Goal: Information Seeking & Learning: Learn about a topic

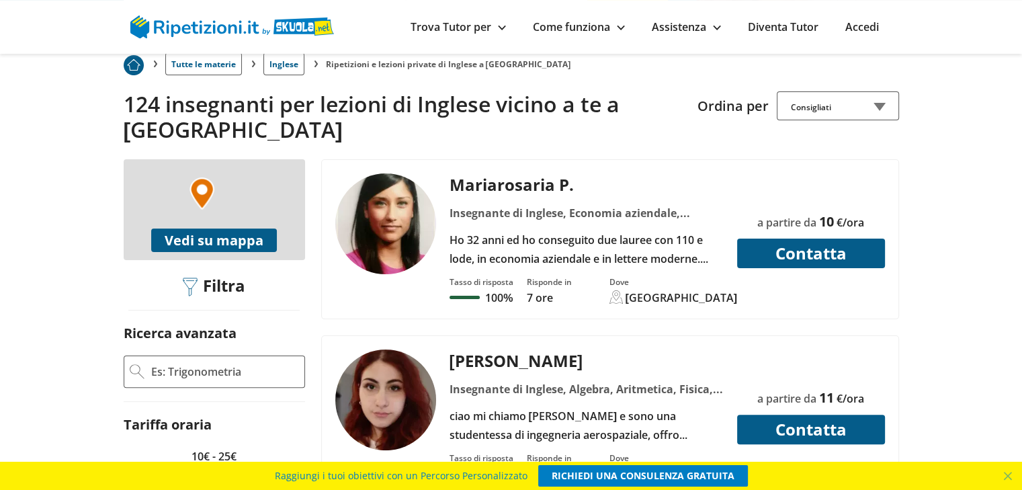
scroll to position [74, 0]
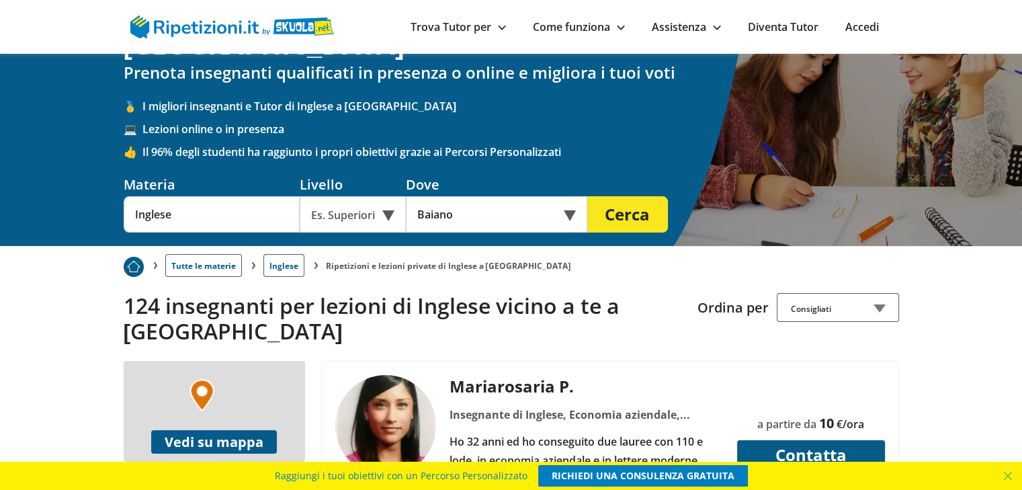
click at [390, 196] on div "Es. Superiori" at bounding box center [353, 214] width 106 height 36
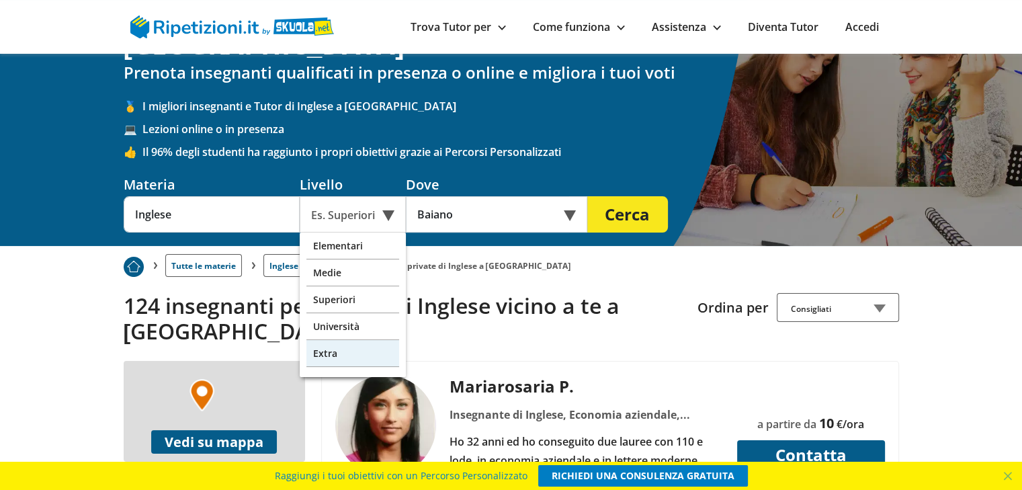
click at [360, 340] on div "Extra" at bounding box center [352, 353] width 93 height 27
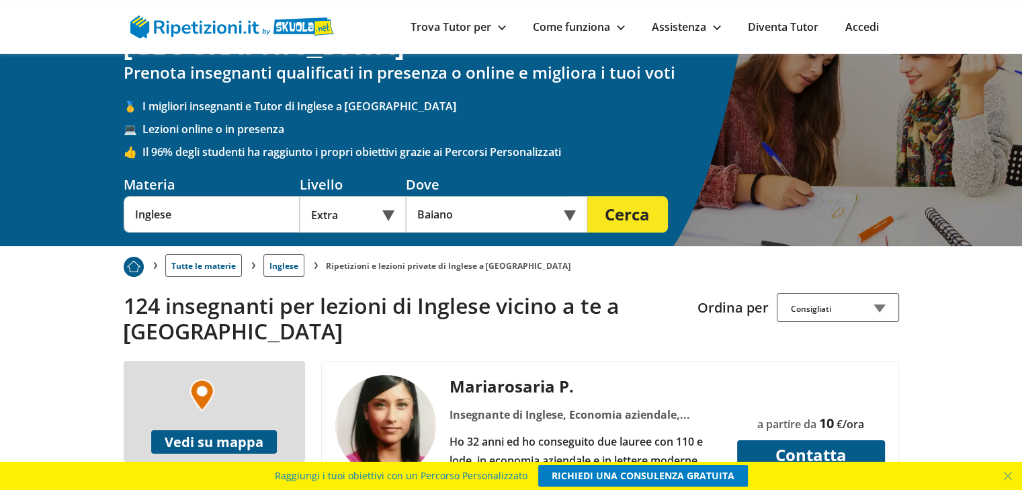
click at [618, 196] on button "Cerca" at bounding box center [627, 214] width 81 height 36
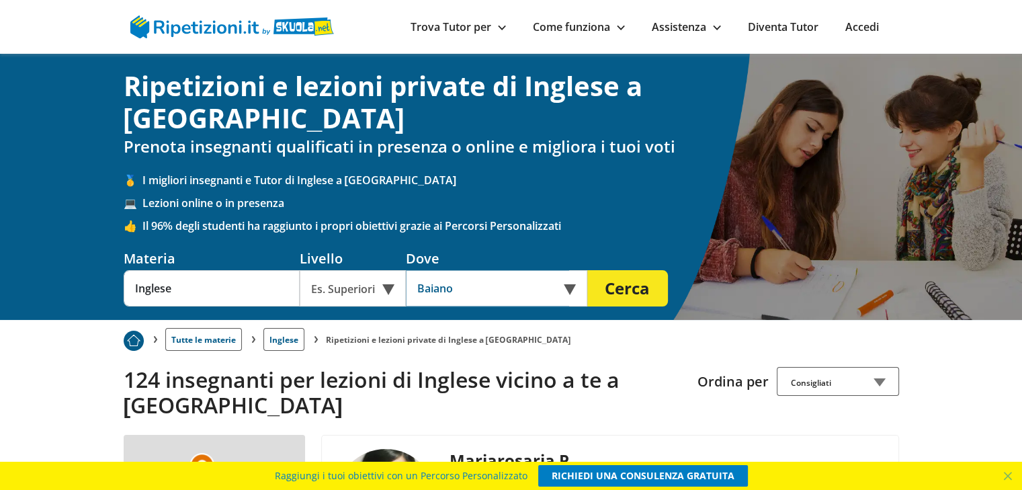
click at [533, 270] on input "Baiano" at bounding box center [487, 288] width 163 height 36
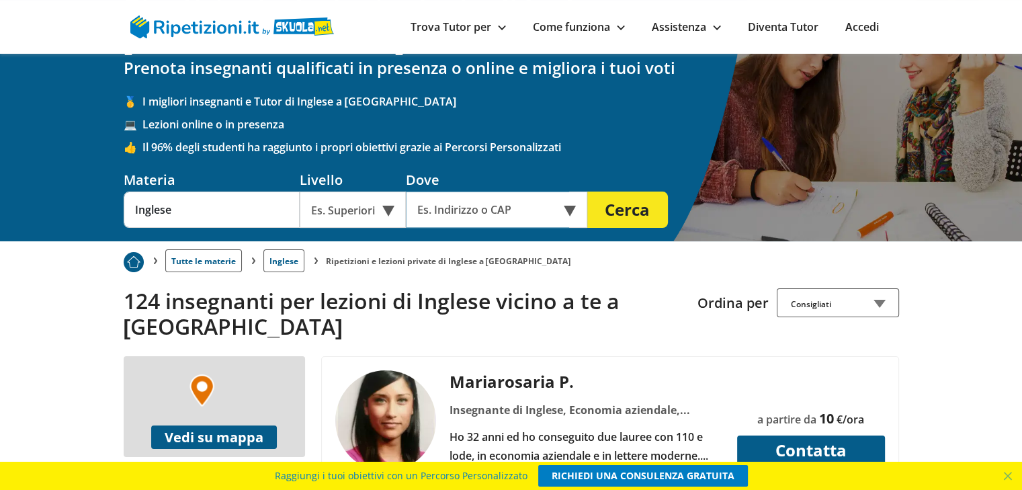
scroll to position [134, 0]
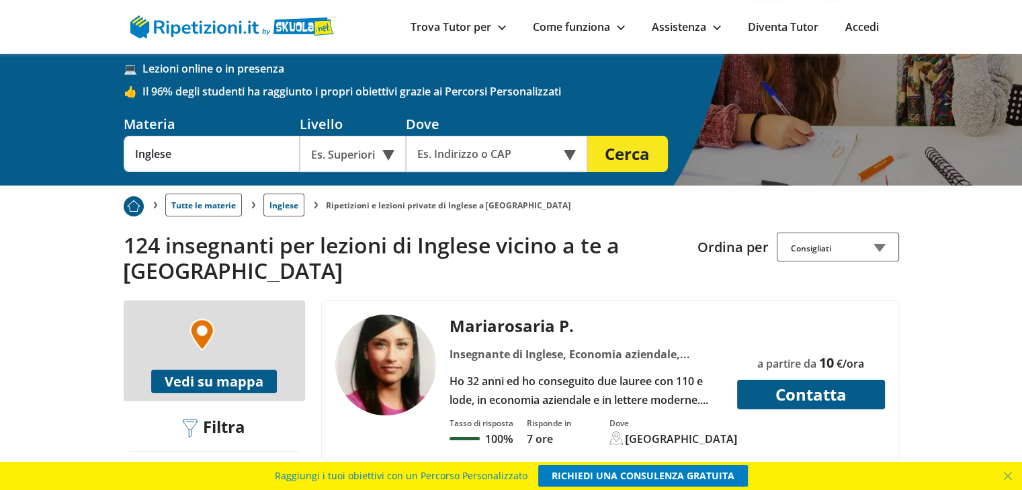
click at [216, 336] on div "+ − Leaflet Vedi su mappa" at bounding box center [214, 350] width 181 height 101
